Goal: Find specific page/section: Find specific page/section

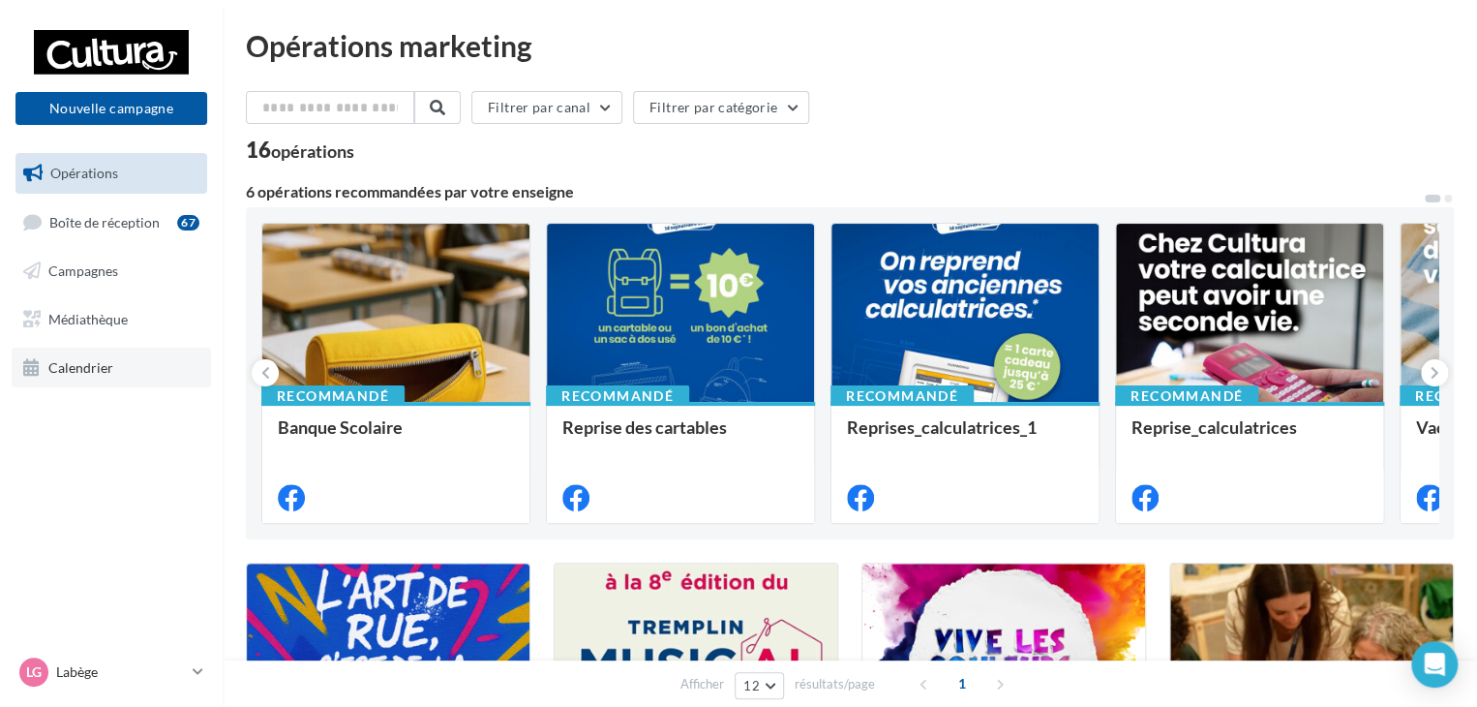
click at [85, 365] on span "Calendrier" at bounding box center [80, 366] width 65 height 16
click at [108, 376] on link "Calendrier" at bounding box center [111, 368] width 199 height 41
